Goal: Task Accomplishment & Management: Manage account settings

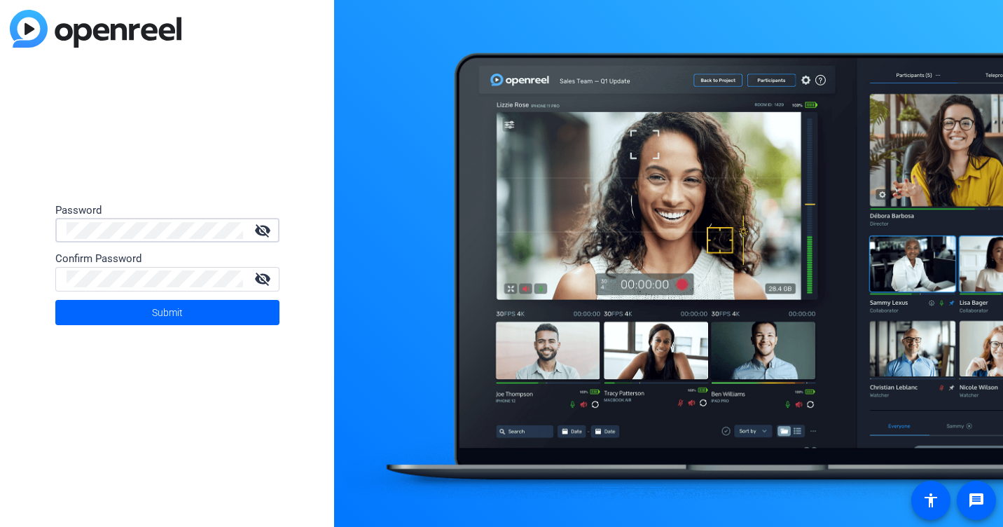
click at [268, 229] on mat-icon "visibility_off" at bounding box center [263, 230] width 34 height 17
click at [262, 280] on mat-icon "visibility_off" at bounding box center [263, 278] width 34 height 17
click at [196, 318] on span at bounding box center [167, 313] width 224 height 34
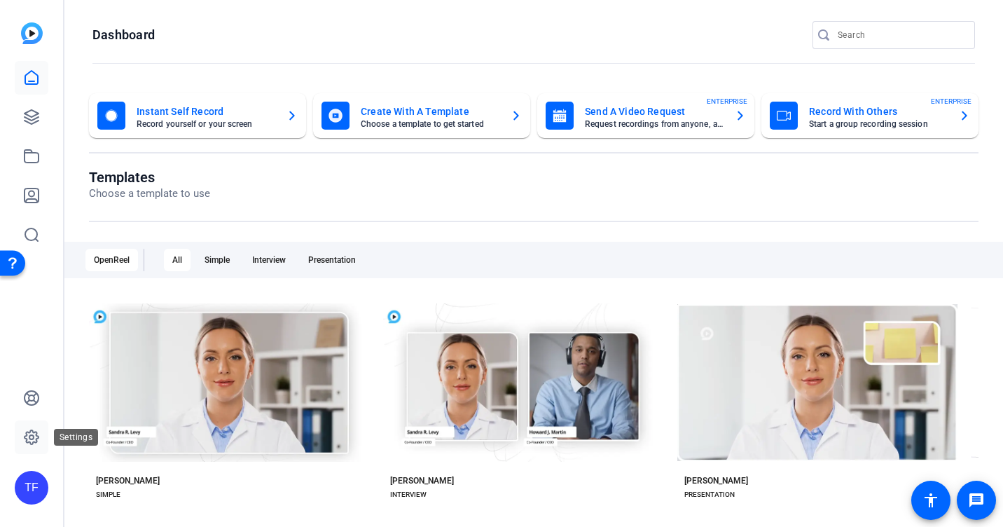
click at [23, 441] on icon at bounding box center [31, 437] width 17 height 17
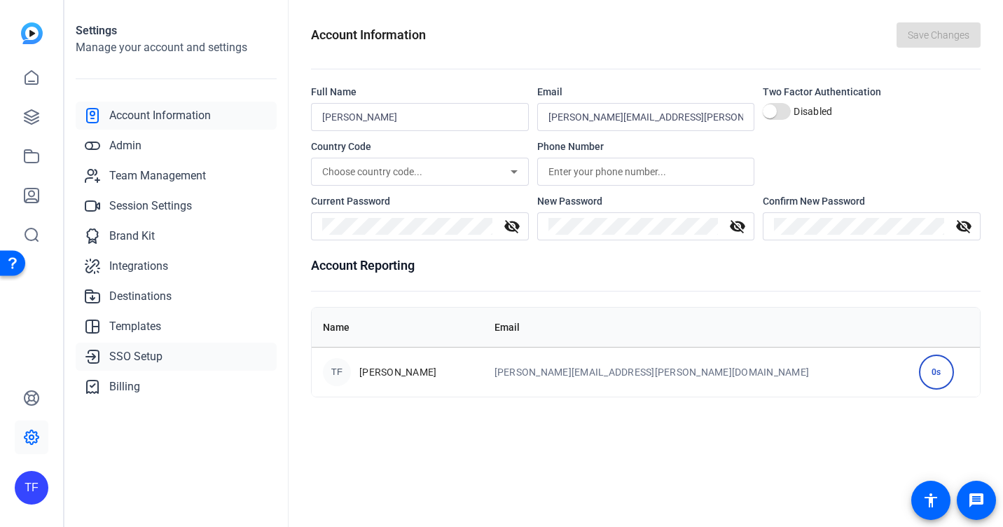
click at [143, 346] on link "SSO Setup" at bounding box center [176, 357] width 201 height 28
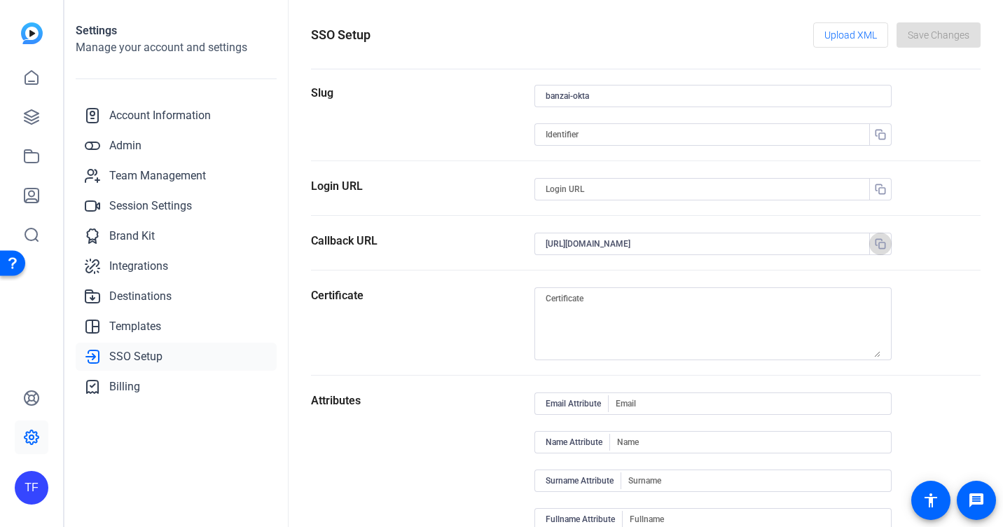
click at [881, 250] on span "button" at bounding box center [881, 244] width 34 height 34
click at [563, 134] on input at bounding box center [706, 134] width 321 height 17
paste input "openreel-banzai-okta"
type input "openreel-banzai-okta"
click at [574, 187] on input at bounding box center [706, 189] width 321 height 17
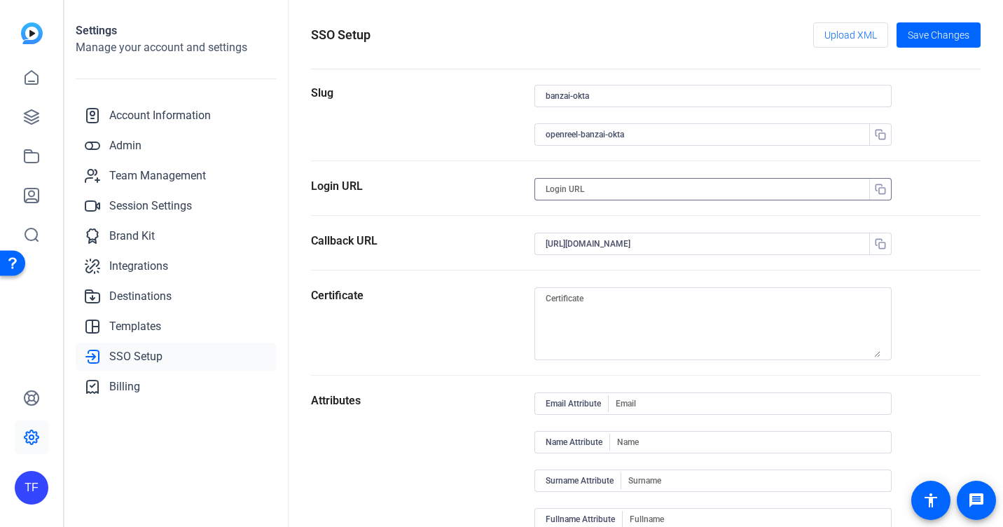
paste input "[URL][DOMAIN_NAME][PERSON_NAME]"
type input "[URL][DOMAIN_NAME][PERSON_NAME]"
click at [557, 242] on input "[URL][DOMAIN_NAME]" at bounding box center [706, 243] width 321 height 17
click at [597, 305] on textarea at bounding box center [713, 323] width 335 height 67
paste textarea "MIIDnDCCAoSgAwIBAgIGAZjIdZ5gMA0GCSqGSIb3DQEBCwUAMIGOMQswCQYDVQQGEwJVUzETMBEGA1U…"
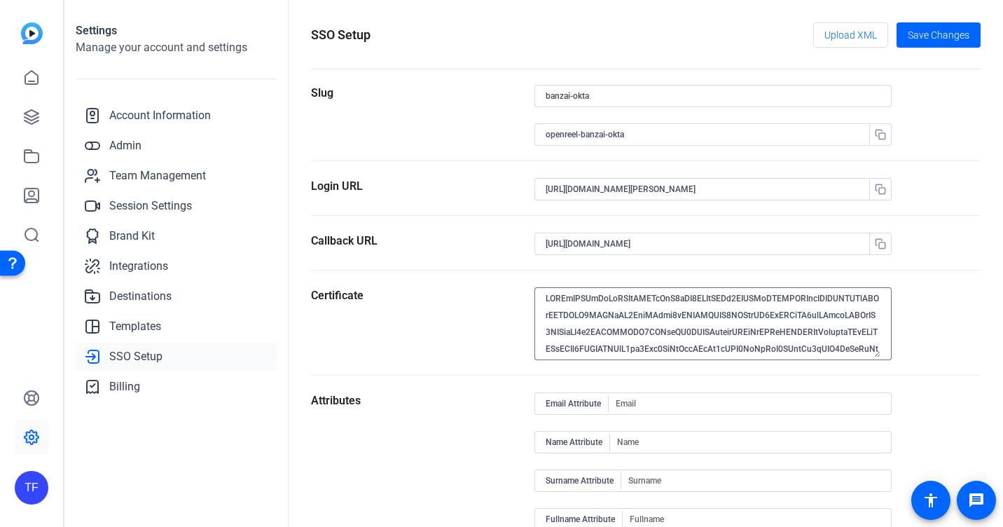
scroll to position [265, 0]
type textarea "MIIDnDCCAoSgAwIBAgIGAZjIdZ5gMA0GCSqGSIb3DQEBCwUAMIGOMQswCQYDVQQGEwJVUzETMBEGA1U…"
click at [656, 405] on input at bounding box center [748, 403] width 265 height 17
type input "EmailAddress"
click at [600, 130] on input "openreel-banzai-okta" at bounding box center [706, 134] width 321 height 17
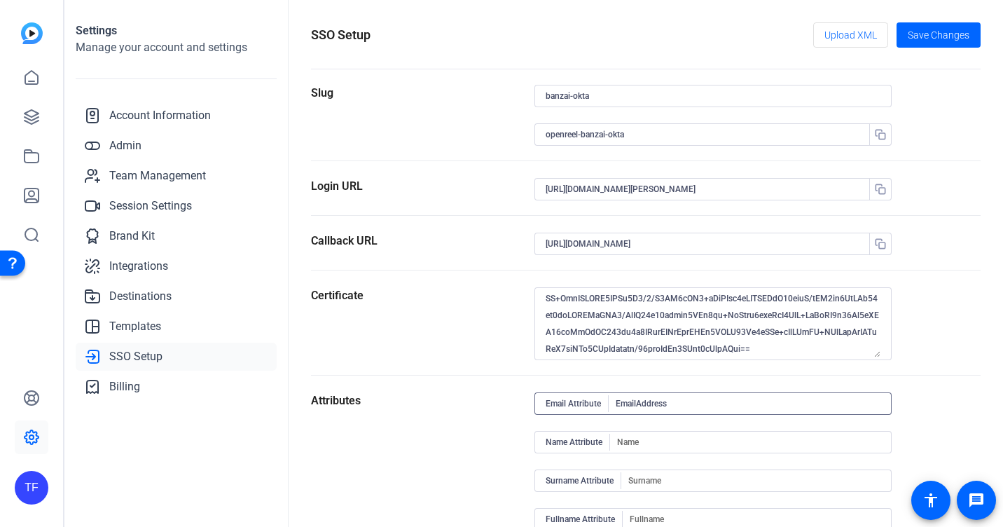
click at [600, 130] on input "openreel-banzai-okta" at bounding box center [706, 134] width 321 height 17
paste input "[URL][DOMAIN_NAME]"
click at [587, 130] on input "[URL][DOMAIN_NAME]" at bounding box center [706, 134] width 321 height 17
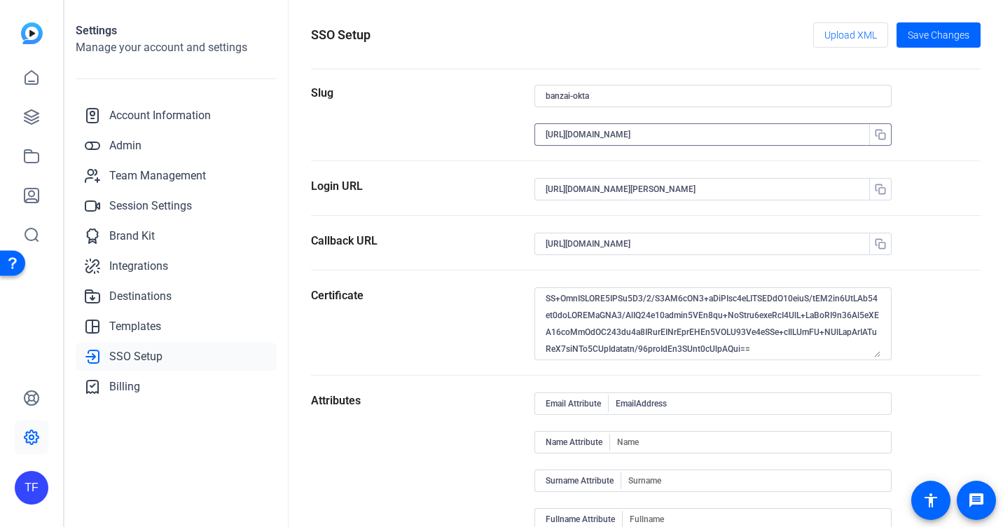
click at [587, 130] on input "[URL][DOMAIN_NAME]" at bounding box center [706, 134] width 321 height 17
paste input "openreel-"
type input "openreel-banzai-okta"
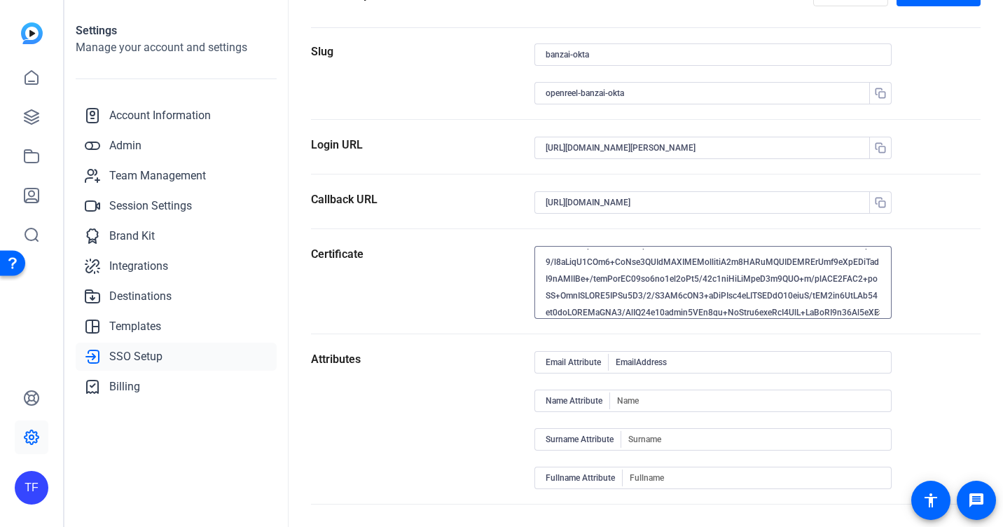
scroll to position [0, 0]
drag, startPoint x: 656, startPoint y: 310, endPoint x: 488, endPoint y: 206, distance: 197.9
click at [488, 206] on form "Slug banzai-okta openreel-banzai-okta Login URL [URL][DOMAIN_NAME][PERSON_NAME]…" at bounding box center [646, 273] width 670 height 461
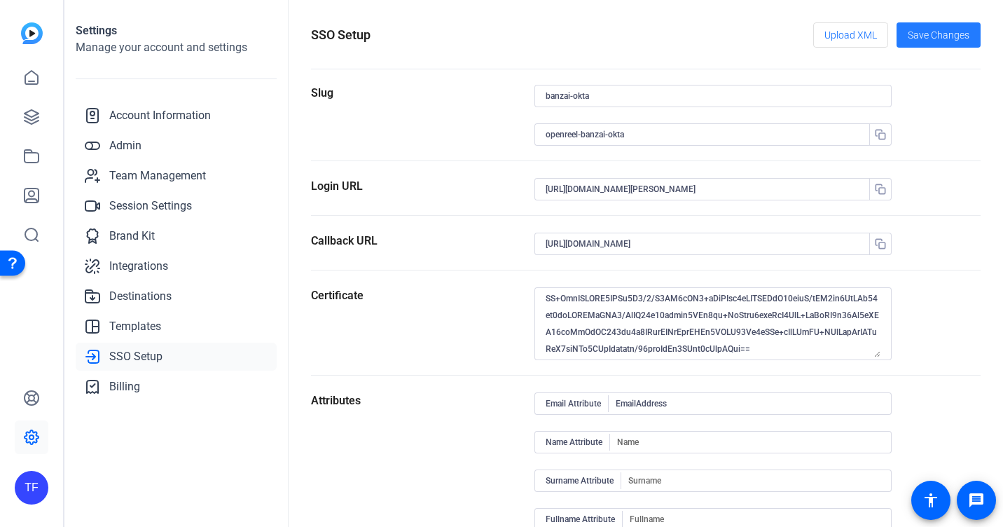
click at [942, 32] on span "Save Changes" at bounding box center [939, 35] width 62 height 15
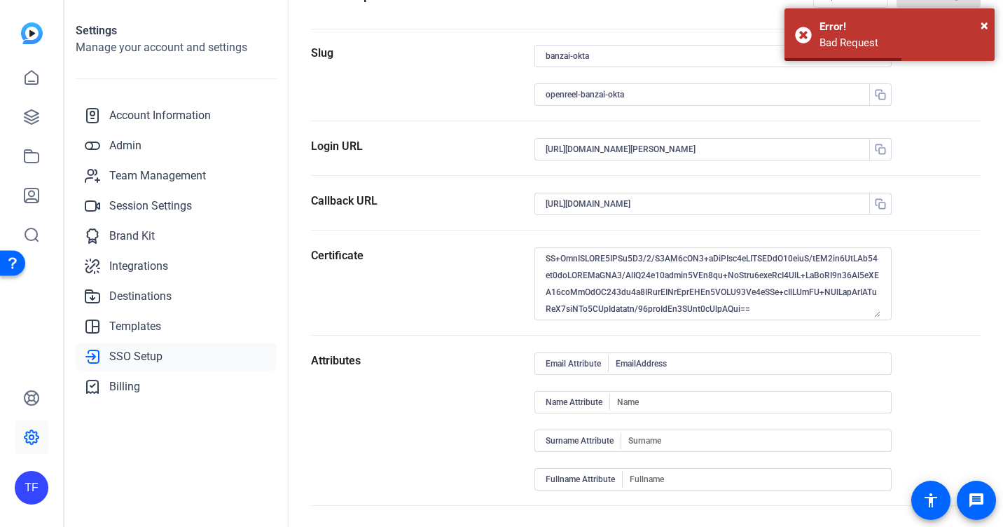
scroll to position [41, 0]
click at [630, 405] on input at bounding box center [748, 400] width 263 height 17
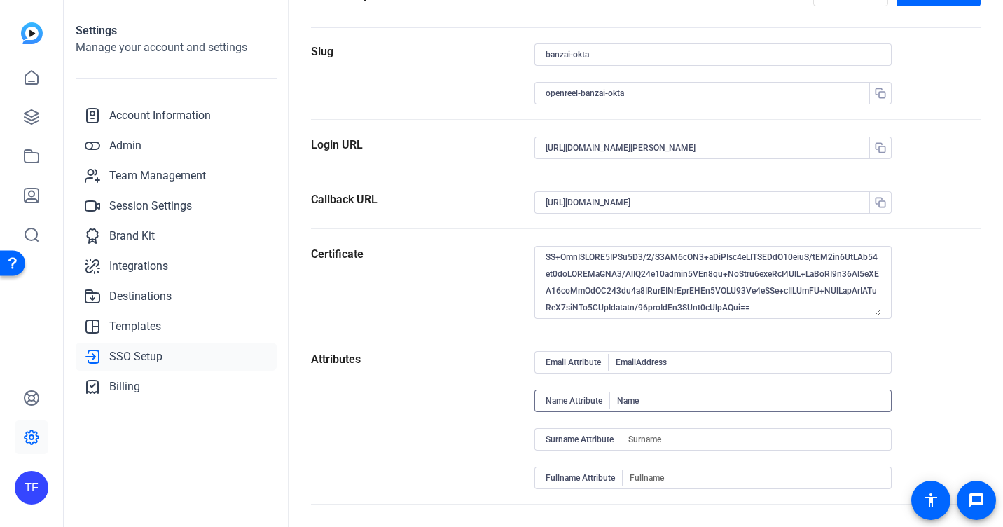
type input "Name"
type input "Surname"
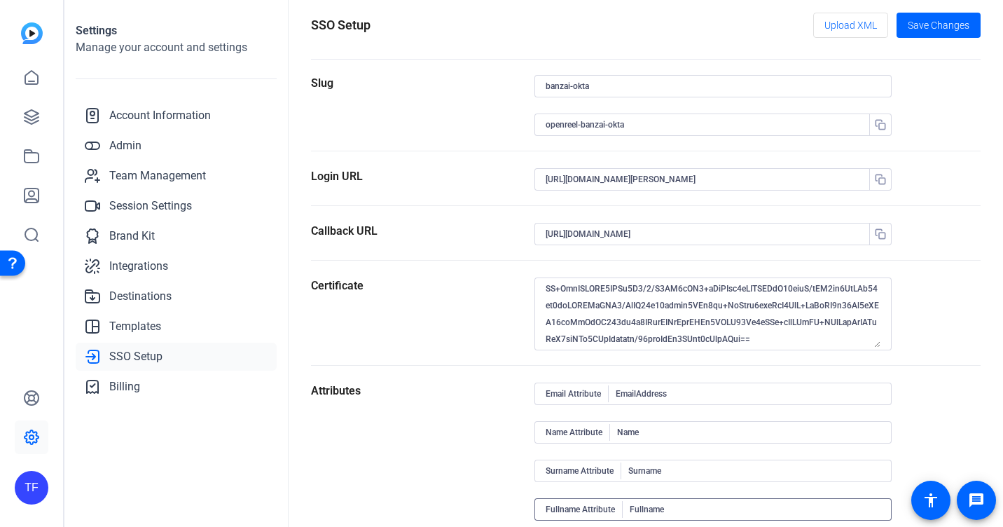
scroll to position [0, 0]
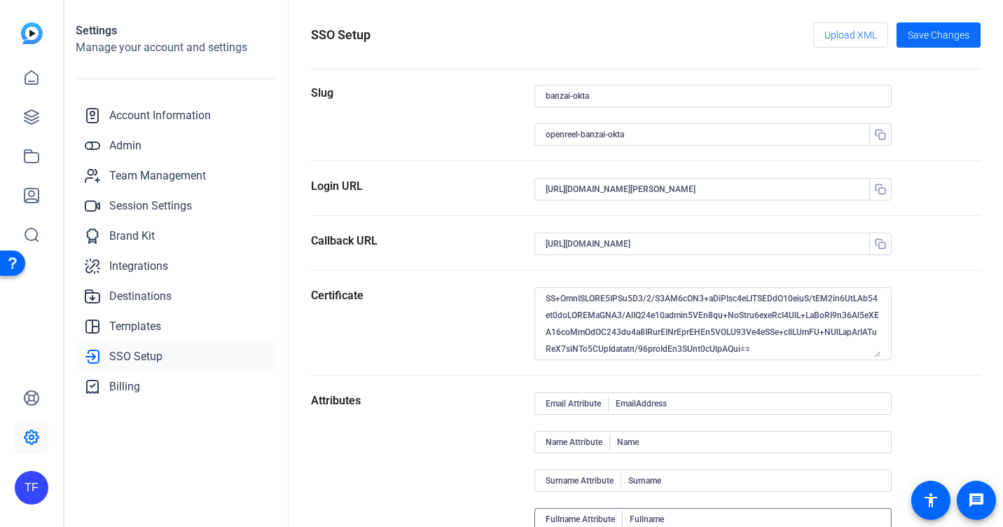
type input "Fullname"
click at [927, 32] on span "Save Changes" at bounding box center [939, 35] width 62 height 15
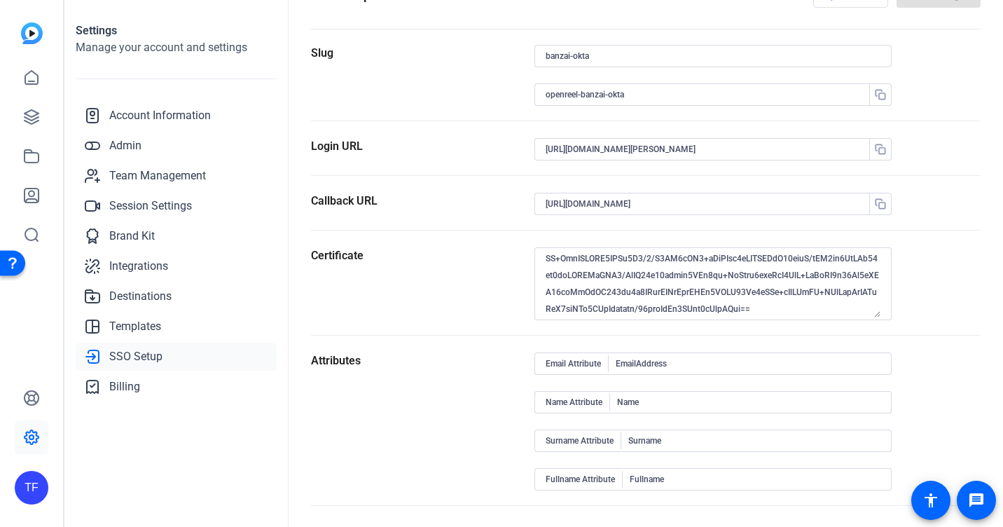
scroll to position [41, 0]
drag, startPoint x: 636, startPoint y: 363, endPoint x: 775, endPoint y: 360, distance: 139.4
click at [775, 360] on input "EmailAddress" at bounding box center [748, 362] width 265 height 17
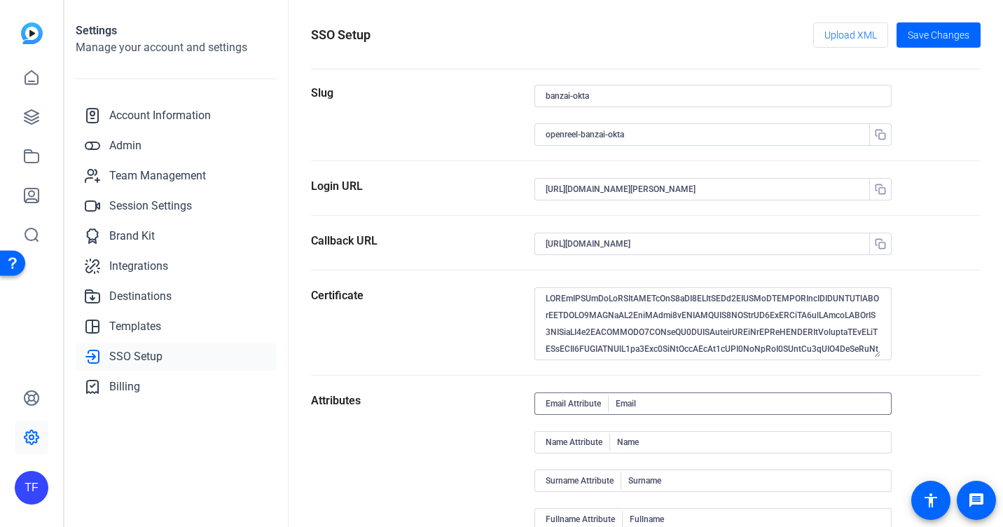
scroll to position [0, 0]
type input "Email"
click at [932, 39] on span "Save Changes" at bounding box center [939, 35] width 62 height 15
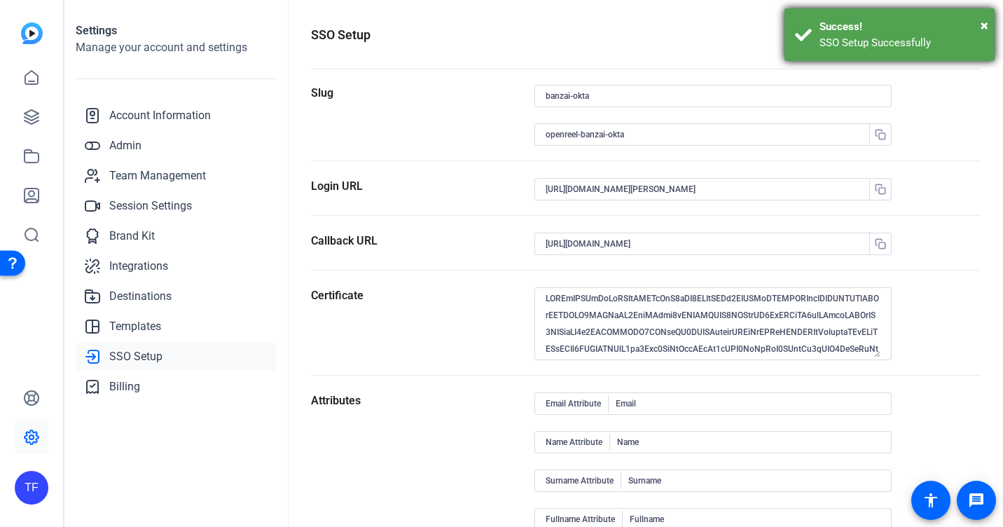
click at [932, 39] on div "SSO Setup Successfully" at bounding box center [902, 43] width 165 height 16
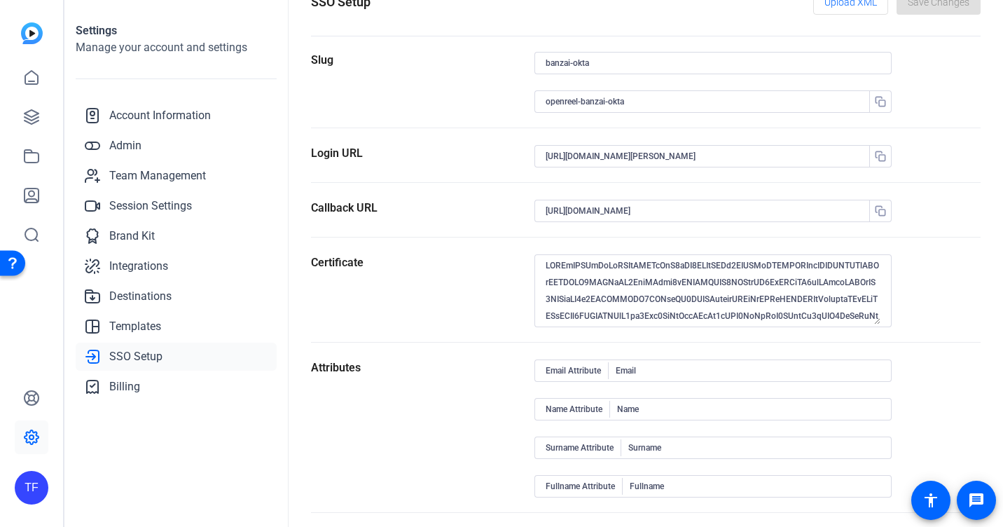
scroll to position [41, 0]
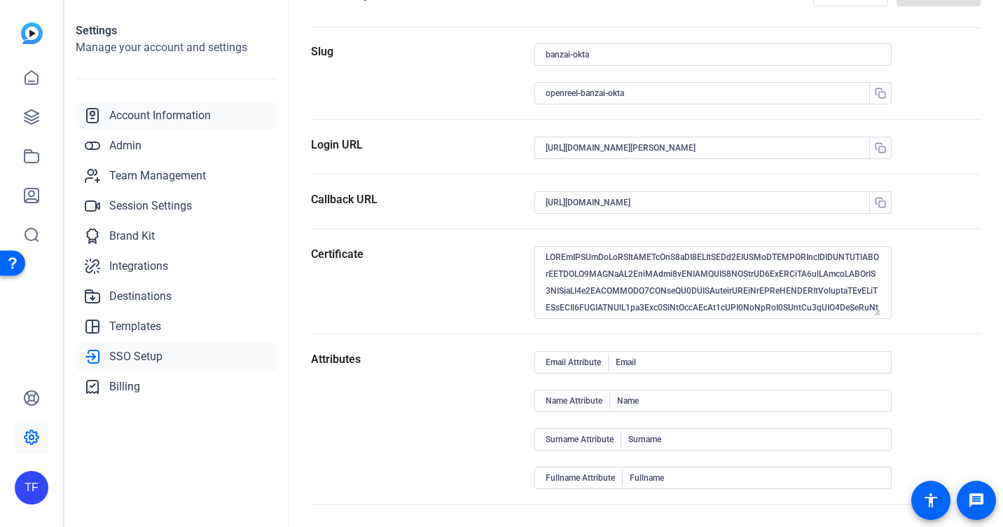
click at [140, 115] on span "Account Information" at bounding box center [160, 115] width 102 height 17
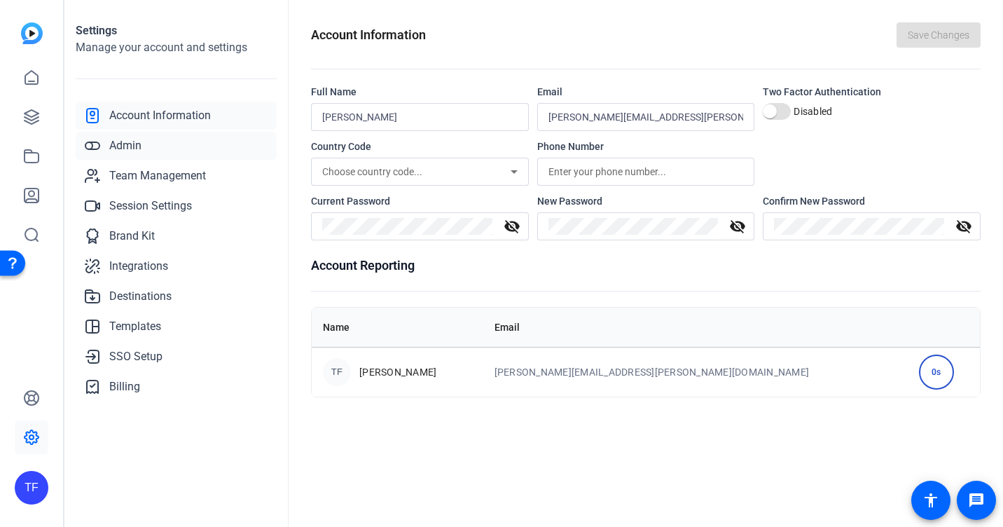
click at [123, 140] on span "Admin" at bounding box center [125, 145] width 32 height 17
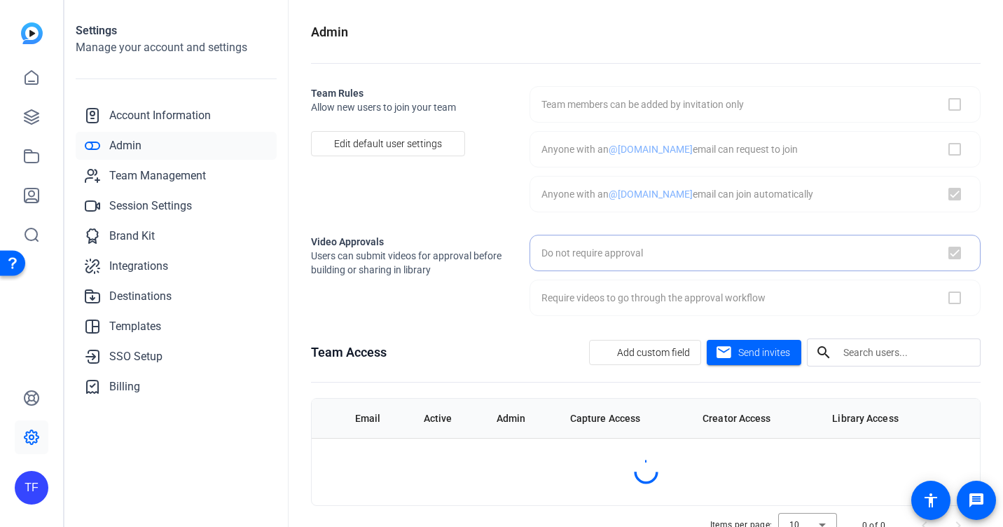
checkbox input "true"
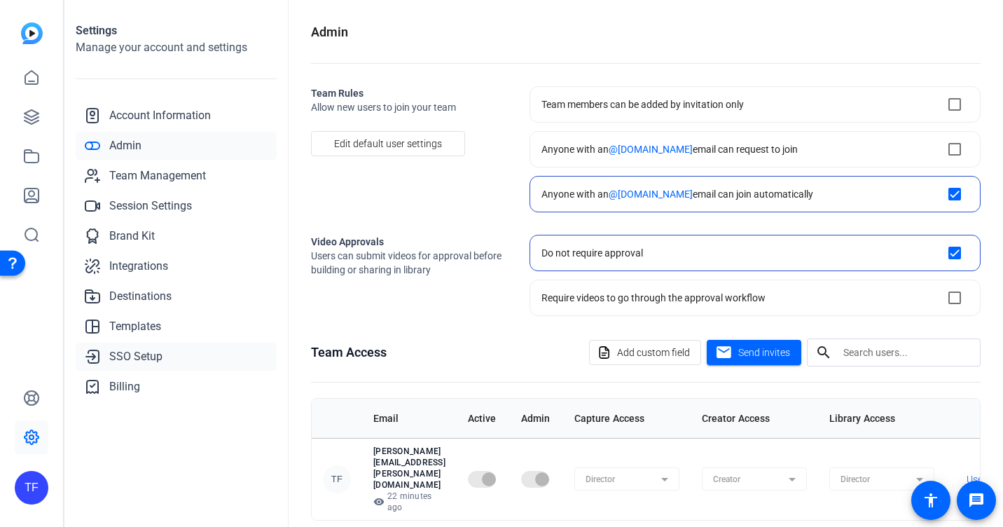
click at [120, 357] on span "SSO Setup" at bounding box center [135, 356] width 53 height 17
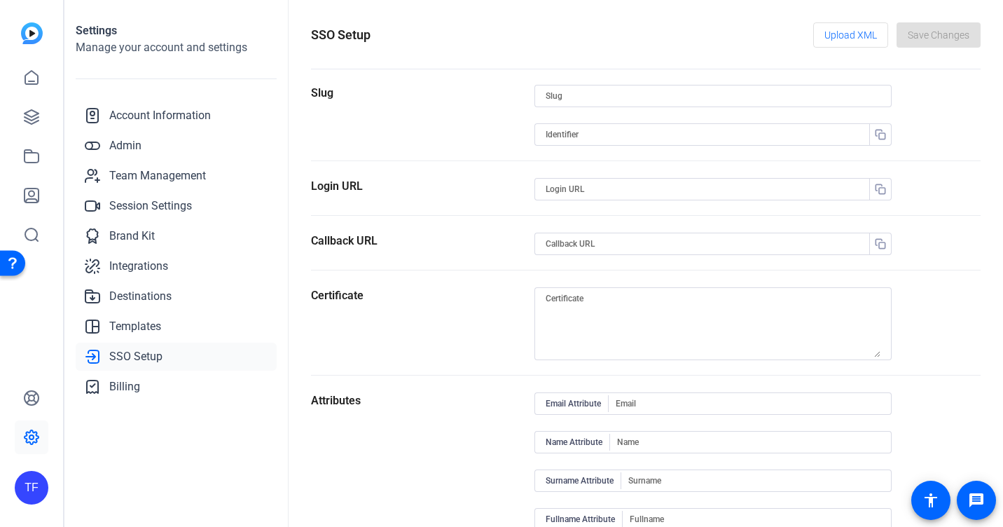
type input "banzai-okta"
type input "openreel-banzai-okta"
type input "[URL][DOMAIN_NAME][PERSON_NAME]"
type input "[URL][DOMAIN_NAME]"
type input "Email"
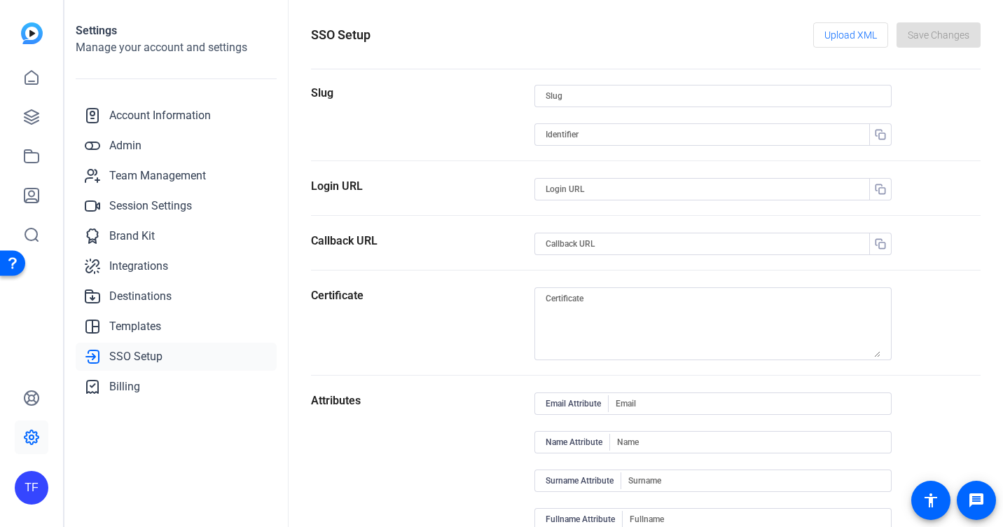
type input "Name"
type input "Surname"
type input "Fullname"
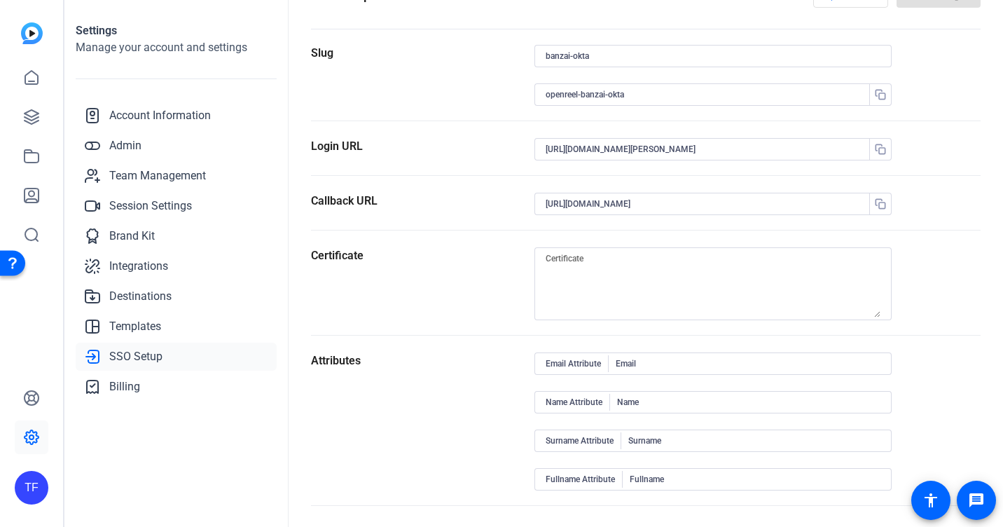
scroll to position [41, 0]
click at [123, 150] on span "Admin" at bounding box center [125, 145] width 32 height 17
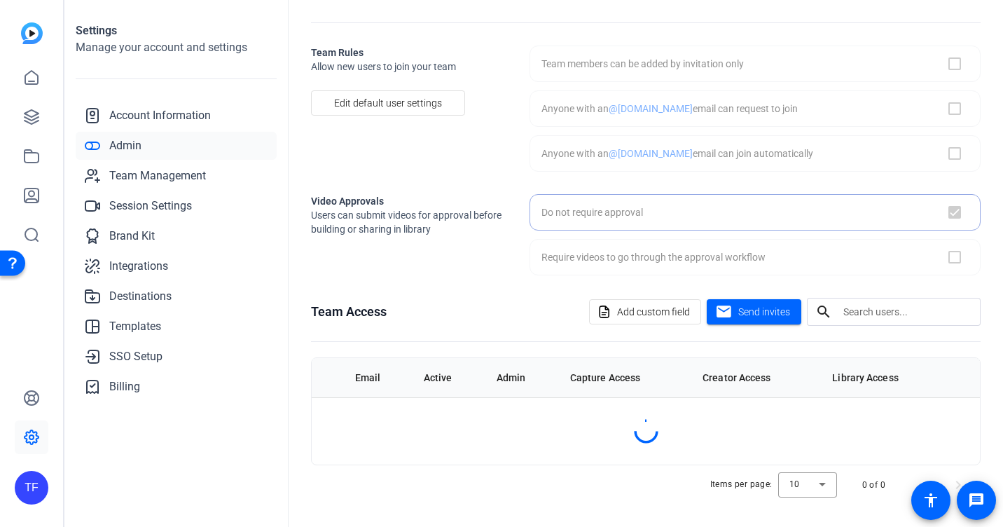
scroll to position [40, 0]
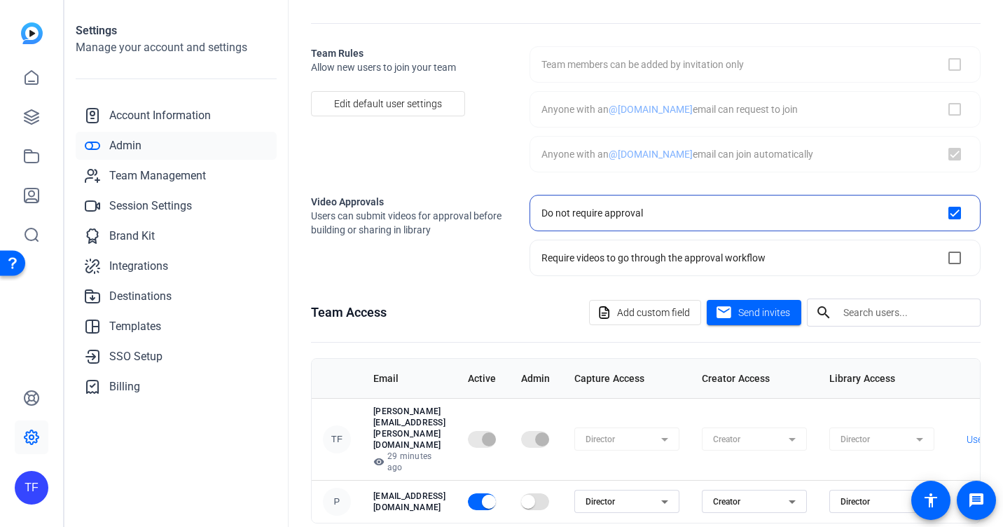
checkbox input "true"
